Goal: Task Accomplishment & Management: Manage account settings

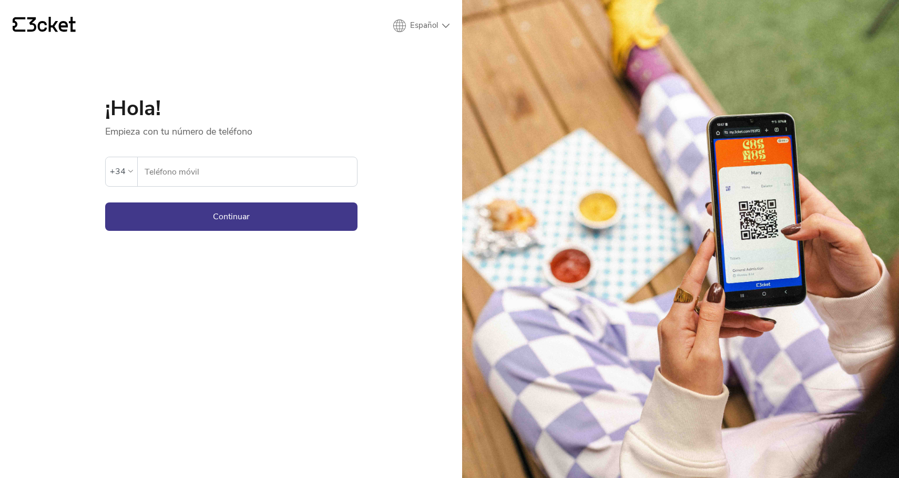
click at [207, 178] on input "Teléfono móvil" at bounding box center [250, 171] width 213 height 29
select select "pt_PT"
drag, startPoint x: 211, startPoint y: 178, endPoint x: 217, endPoint y: 172, distance: 7.8
click at [217, 172] on input "Telemóvel" at bounding box center [253, 171] width 208 height 29
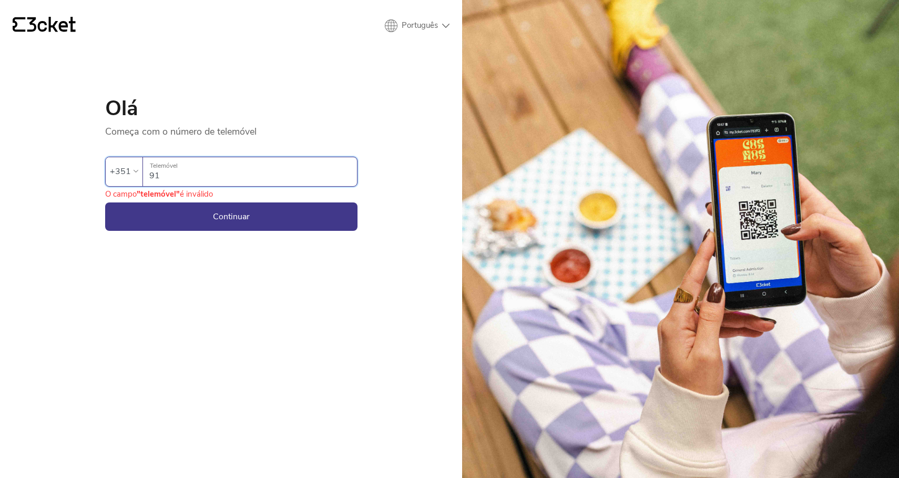
click at [277, 83] on div "Olá Começa com o número de telemóvel Ocorreu um erro. Se o erro persistir, entr…" at bounding box center [231, 133] width 252 height 196
click at [189, 177] on input "91" at bounding box center [253, 171] width 208 height 29
type input "916"
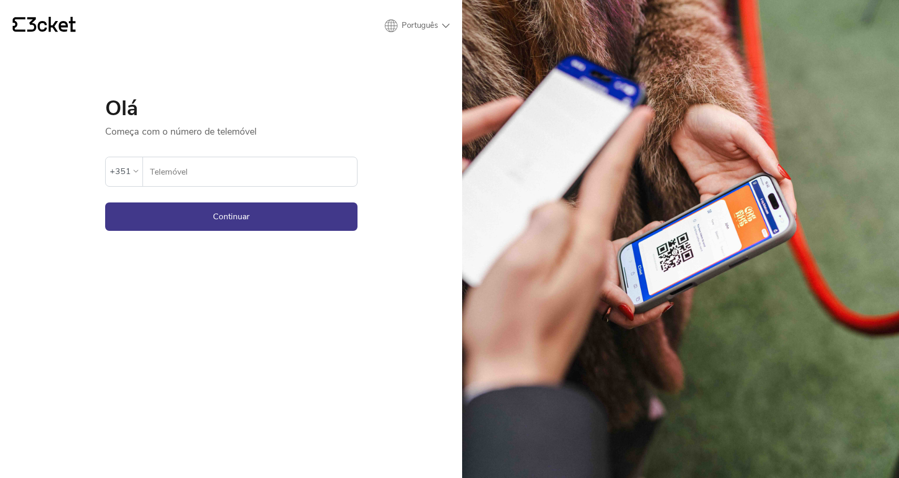
click at [198, 177] on input "Telemóvel" at bounding box center [253, 171] width 208 height 29
type input "9"
click at [292, 159] on input "Telemóvel" at bounding box center [253, 171] width 208 height 29
click at [275, 143] on div "Ocorreu um erro. Se o erro persistir, entrar em contato com o suporte." at bounding box center [231, 147] width 252 height 19
click at [264, 172] on input "Telemóvel" at bounding box center [253, 171] width 208 height 29
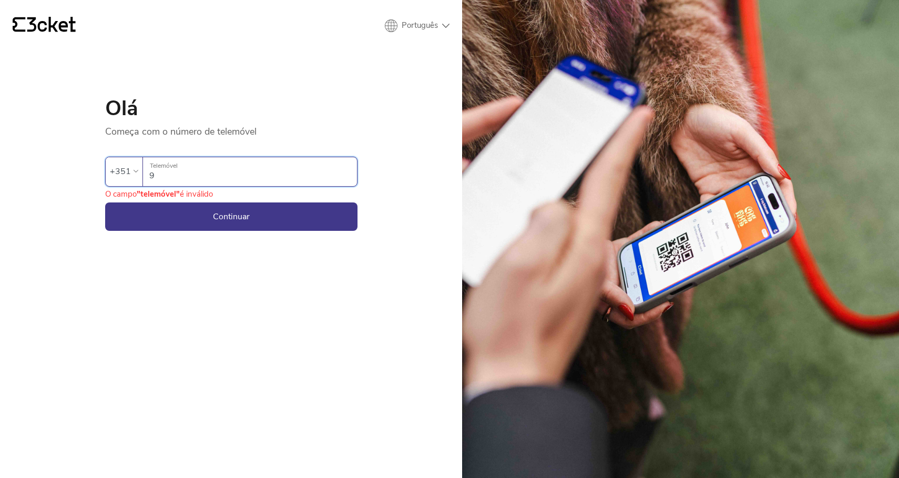
type input "91"
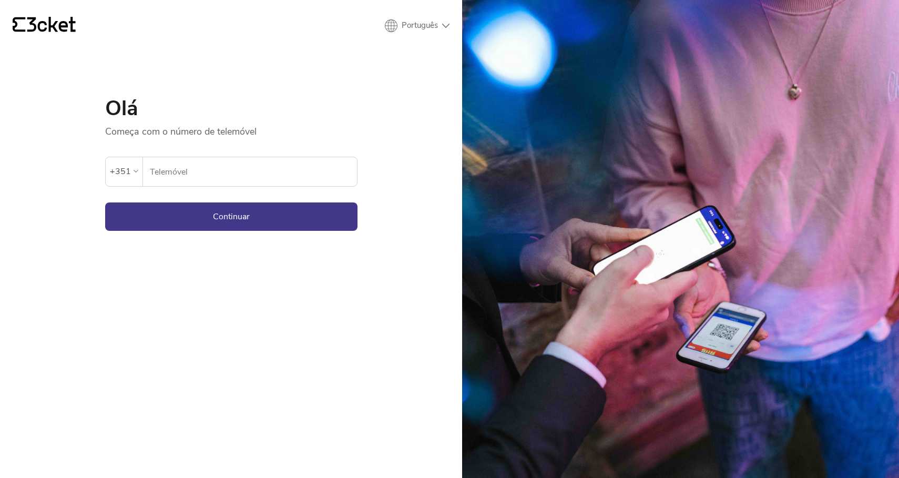
click at [293, 117] on h1 "Olá" at bounding box center [231, 108] width 252 height 21
click at [268, 174] on input "Telemóvel" at bounding box center [253, 171] width 208 height 29
type input "91"
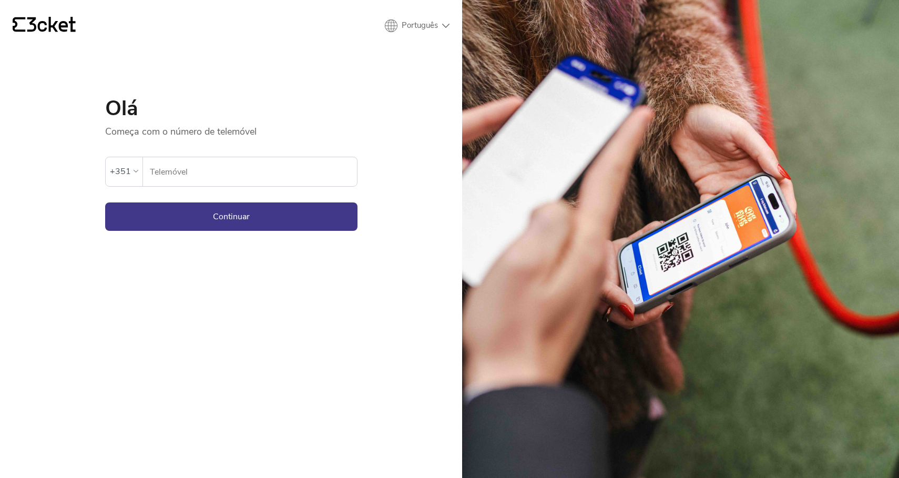
click at [211, 173] on input "Telemóvel" at bounding box center [253, 171] width 208 height 29
type input "910618335"
click at [231, 216] on button "Continuar" at bounding box center [231, 216] width 252 height 28
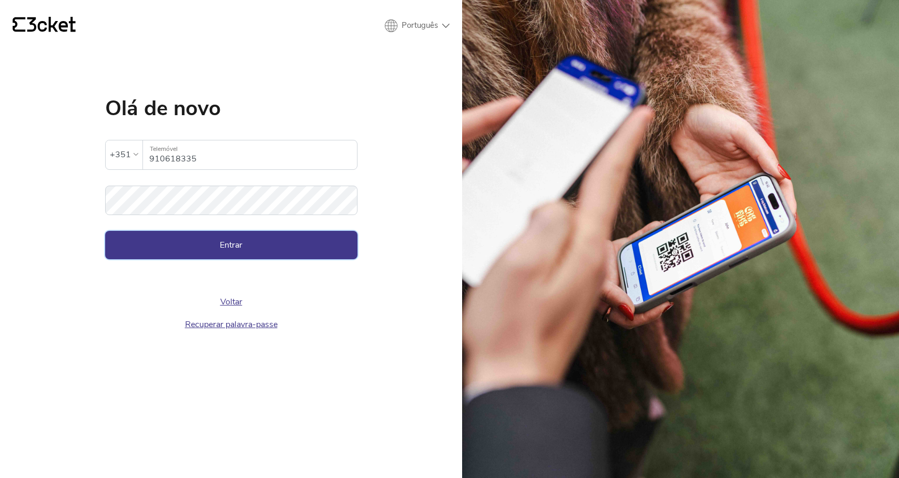
click at [225, 234] on button "Entrar" at bounding box center [231, 245] width 252 height 28
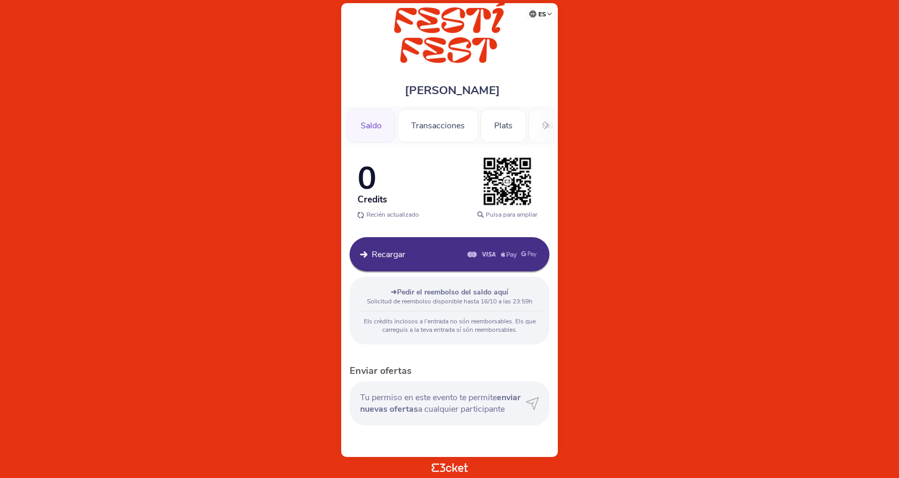
scroll to position [13, 0]
